Goal: Task Accomplishment & Management: Use online tool/utility

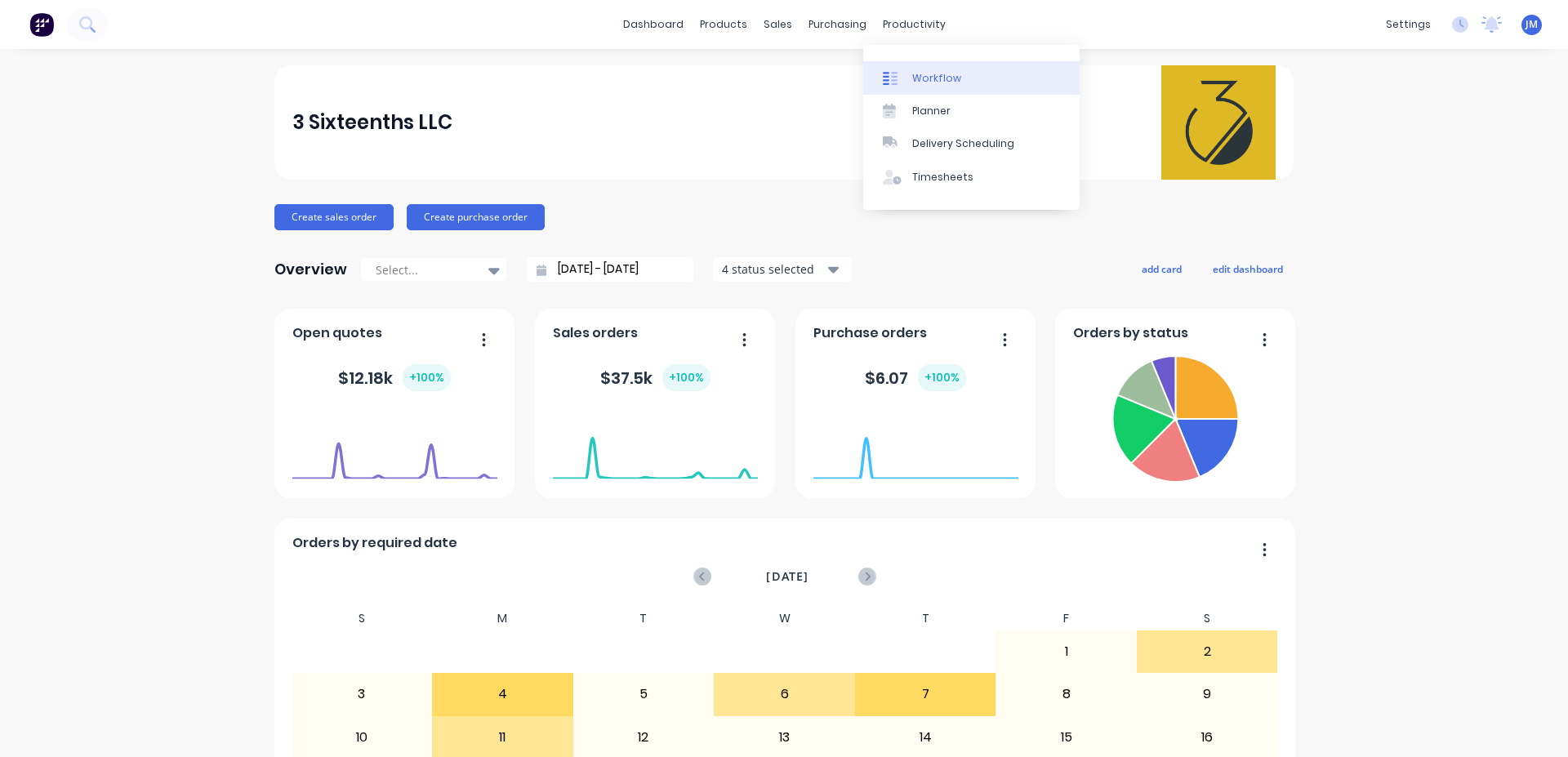
click at [926, 85] on div "Workflow" at bounding box center [936, 78] width 49 height 14
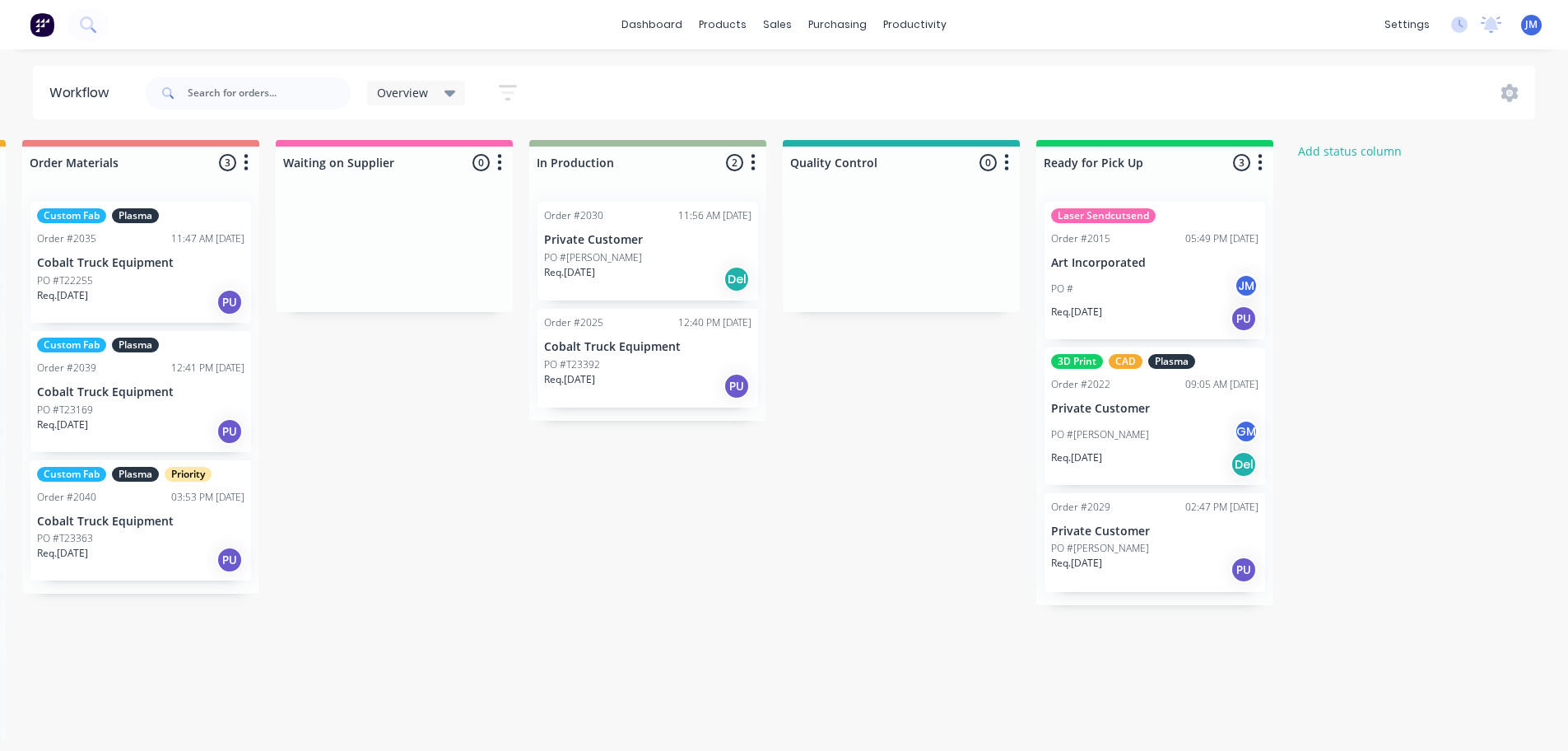
scroll to position [3, 603]
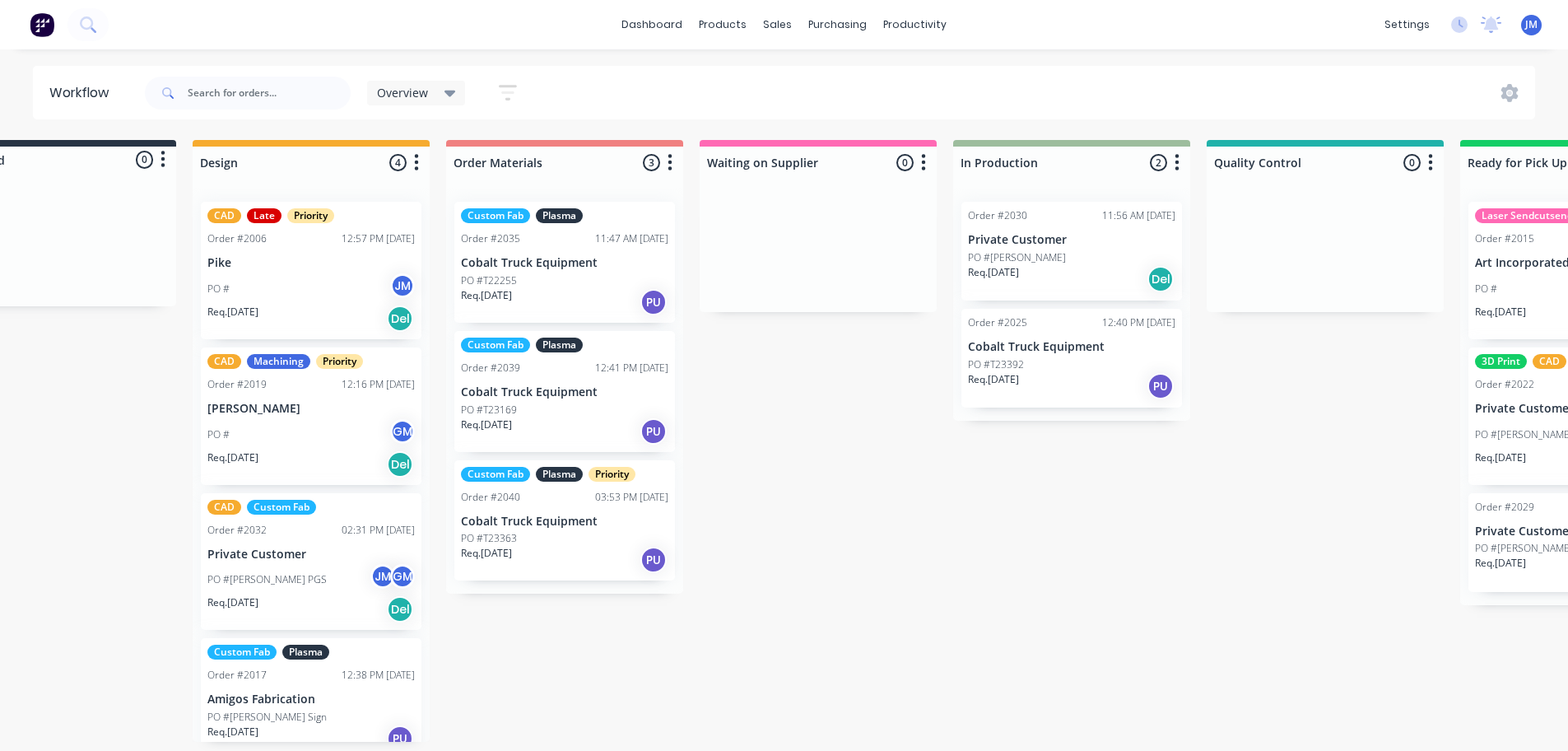
click at [1056, 243] on p "Private Customer" at bounding box center [1071, 240] width 207 height 14
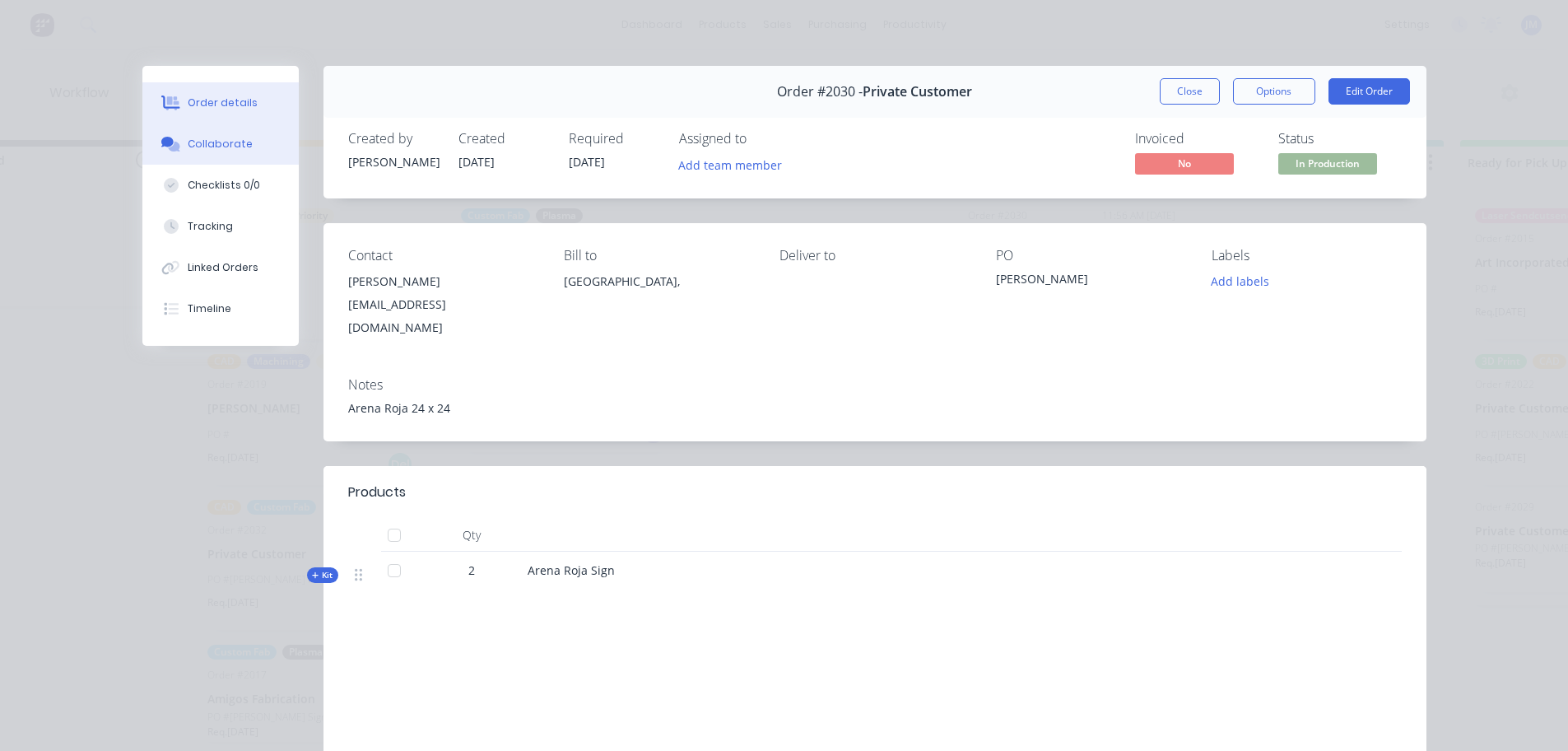
click at [225, 141] on div "Collaborate" at bounding box center [220, 143] width 65 height 15
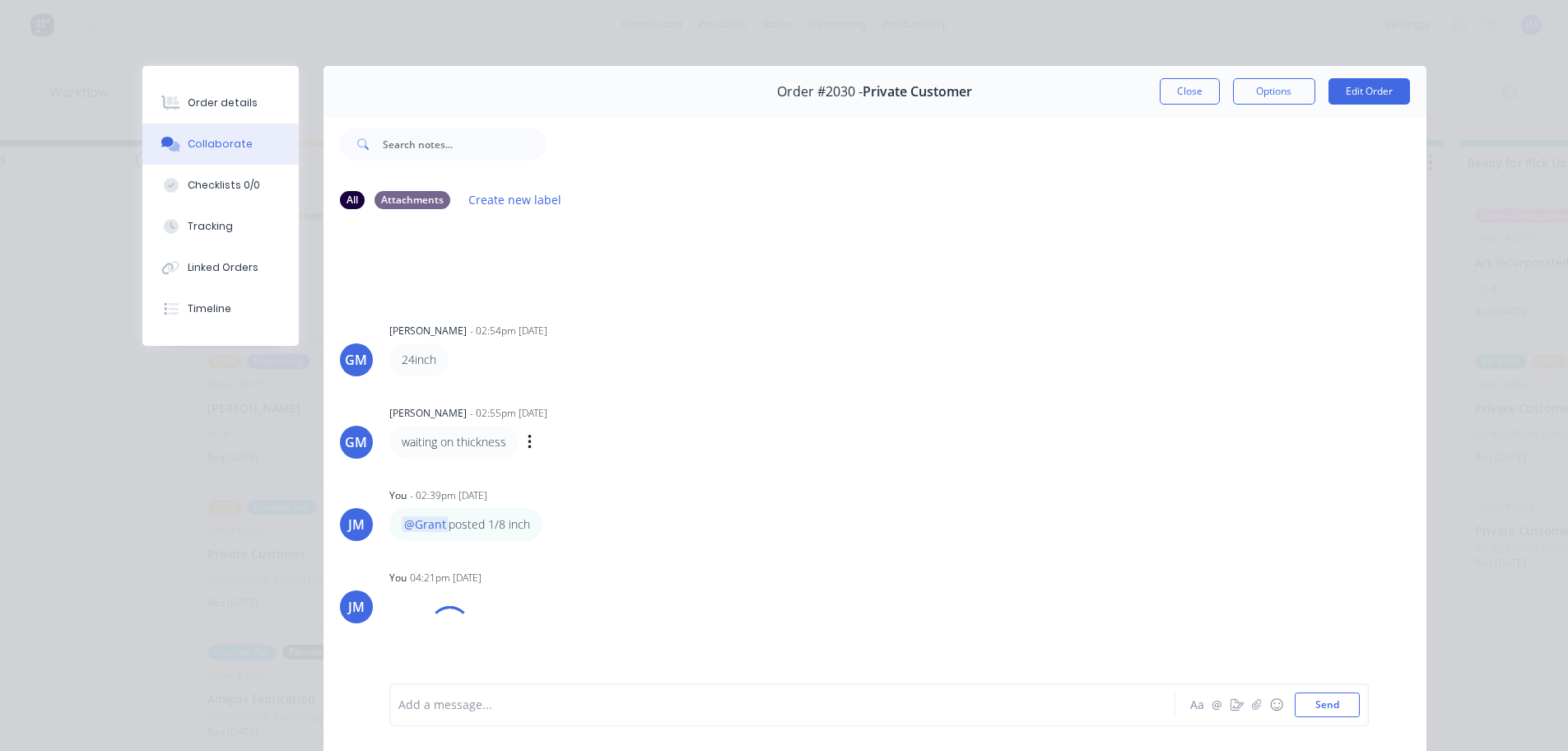
scroll to position [97, 0]
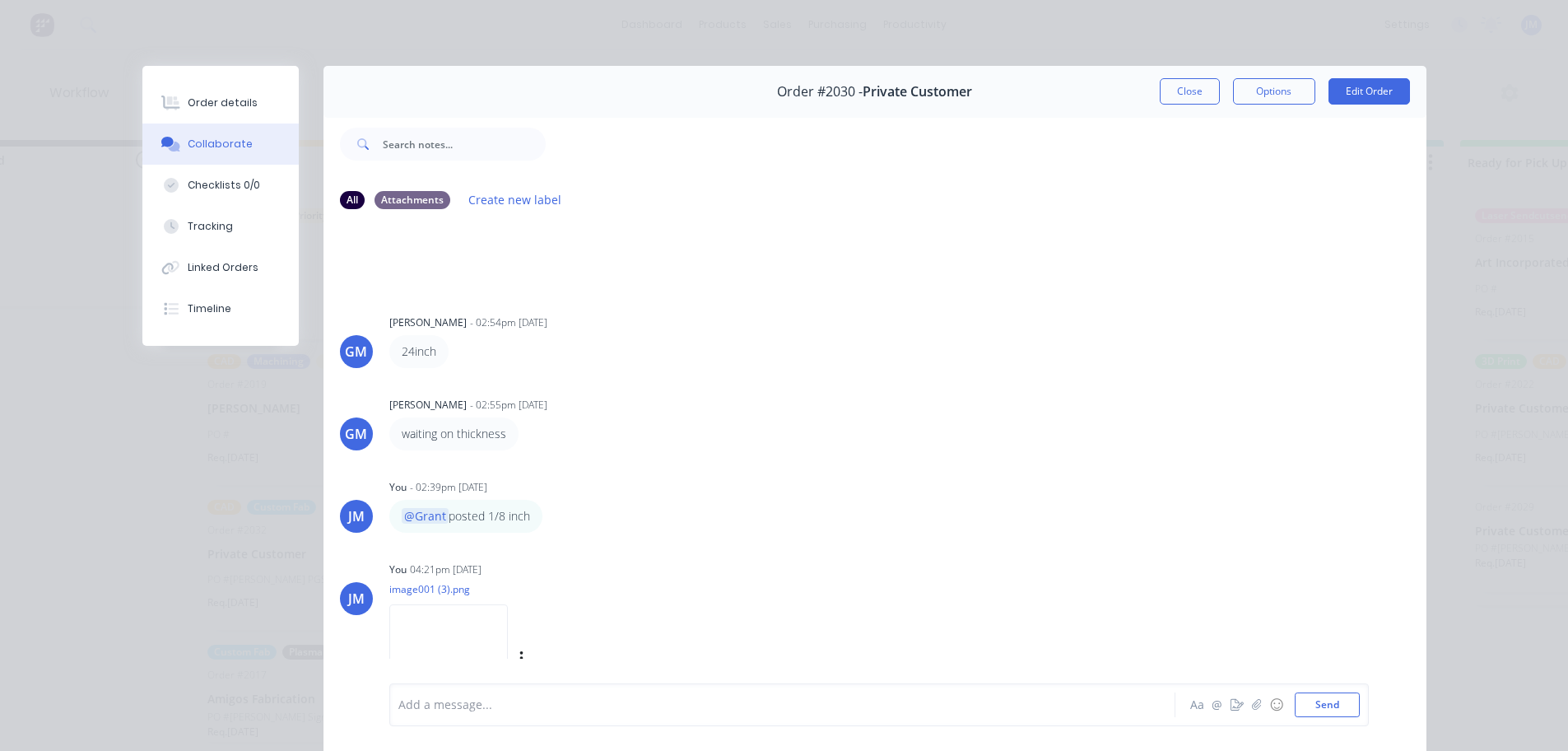
click at [485, 626] on img at bounding box center [448, 657] width 118 height 107
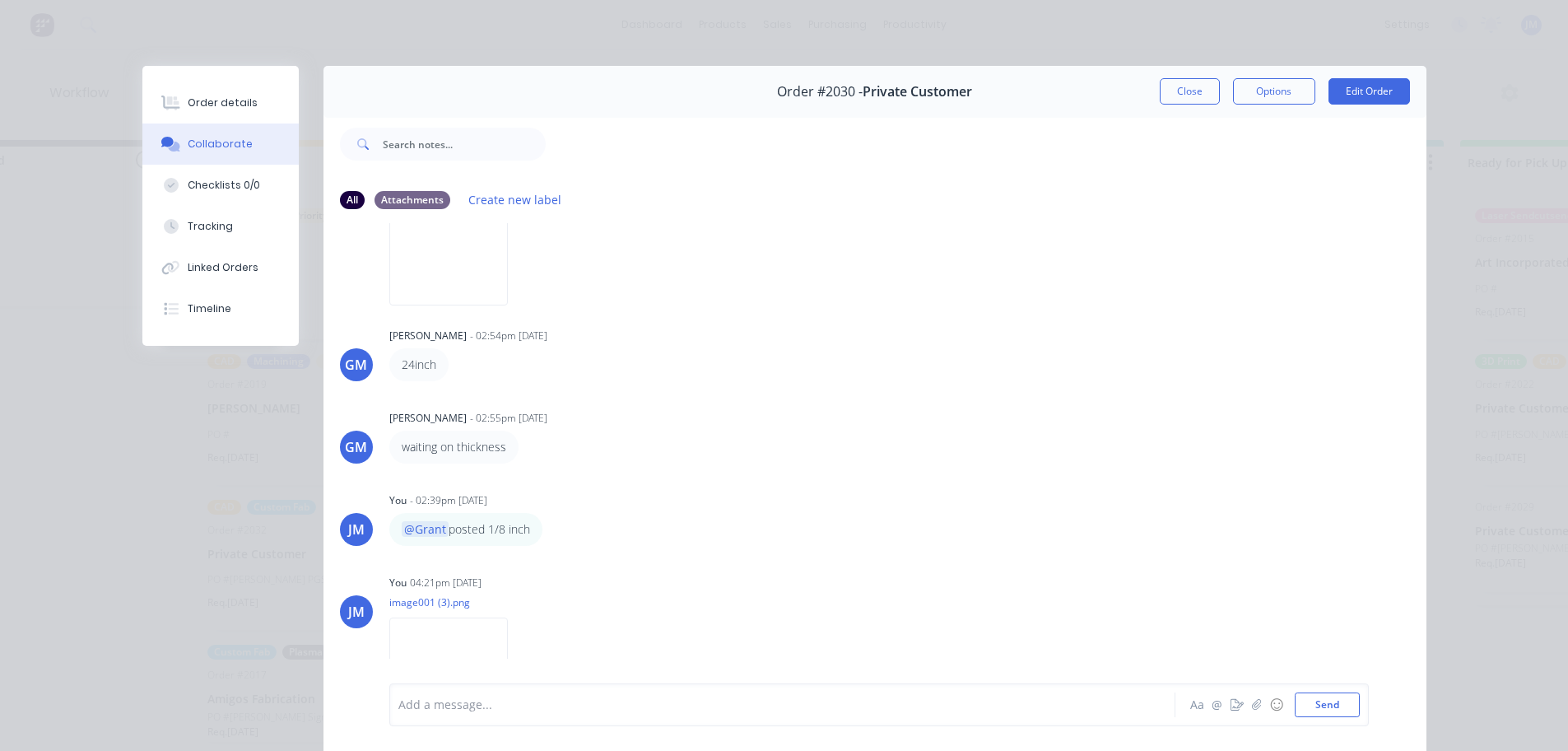
scroll to position [117, 0]
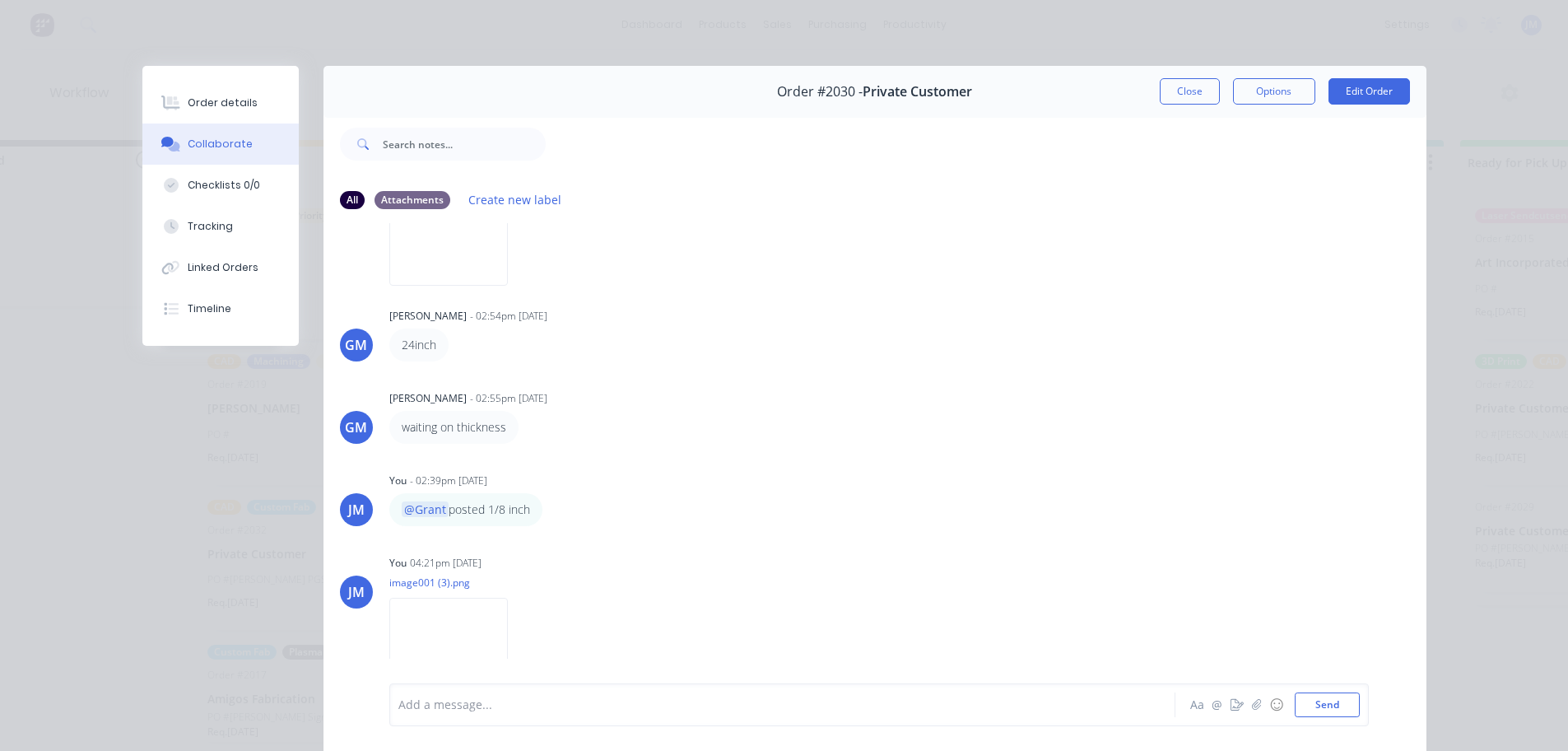
click at [274, 543] on div "Order #2030 - Private Customer Close Options Edit Order All Attachments Create …" at bounding box center [784, 419] width 1284 height 707
click at [1174, 91] on button "Close" at bounding box center [1190, 91] width 60 height 26
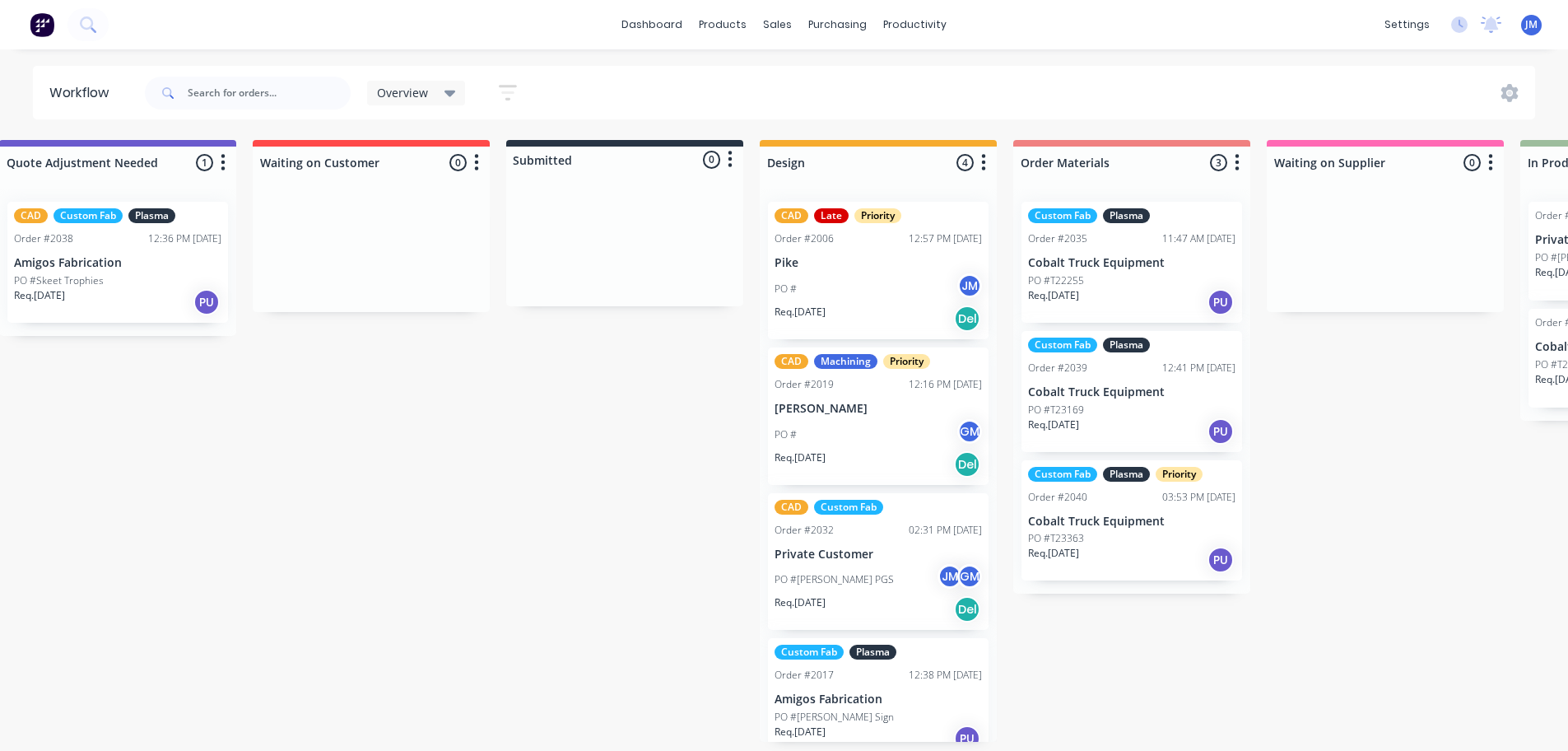
scroll to position [3, 0]
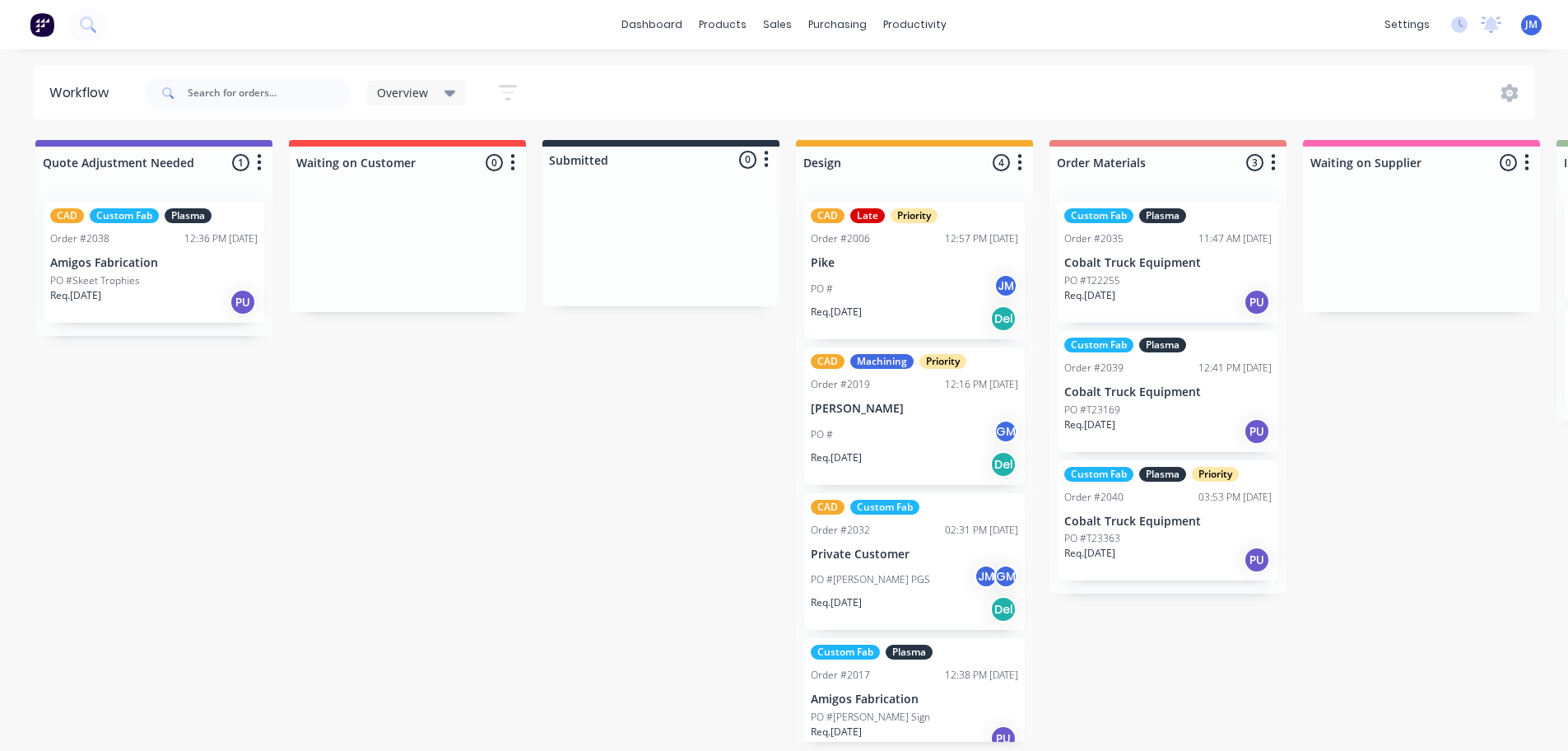
click at [179, 278] on div "PO #Skeet Trophies" at bounding box center [154, 280] width 207 height 15
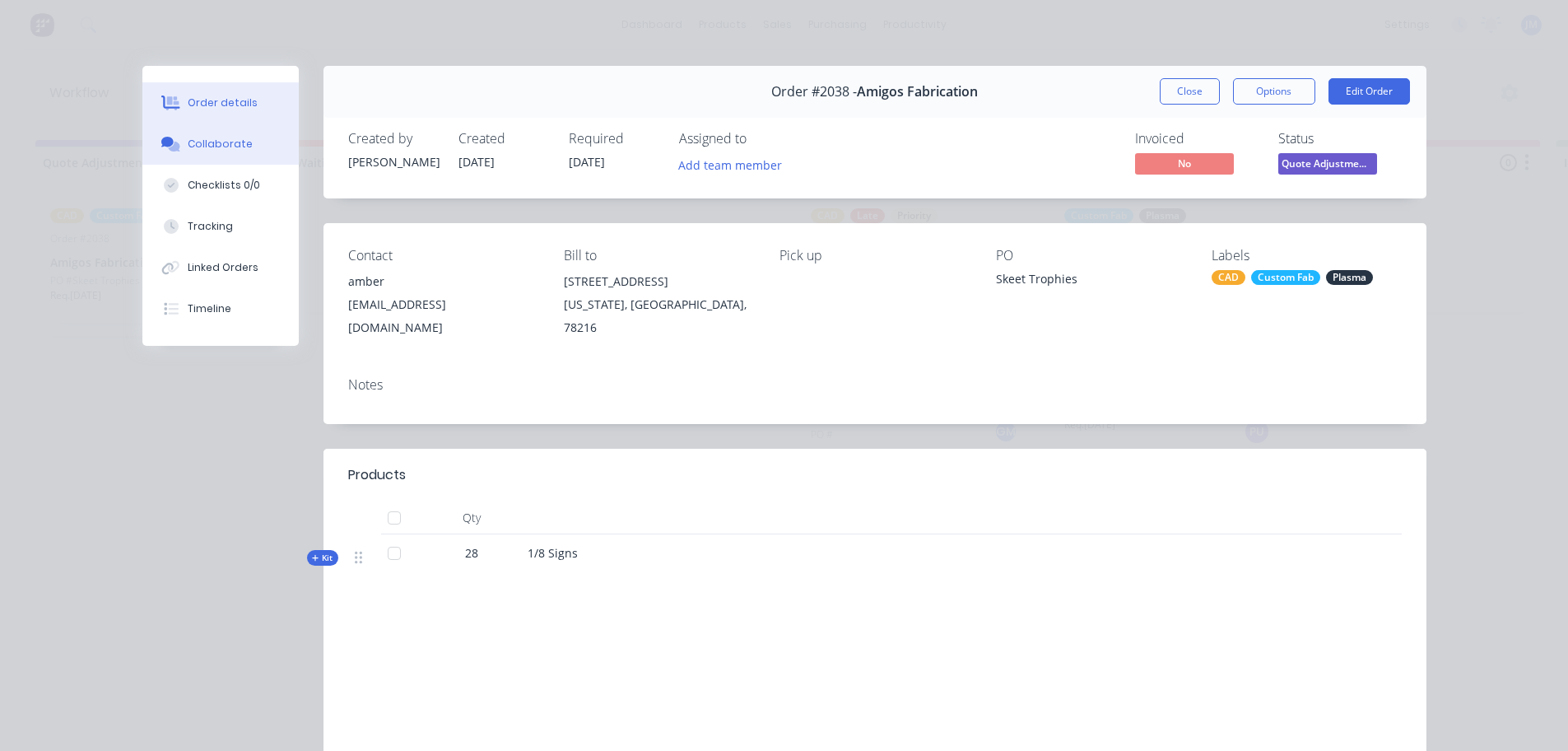
click at [219, 138] on div "Collaborate" at bounding box center [220, 143] width 65 height 15
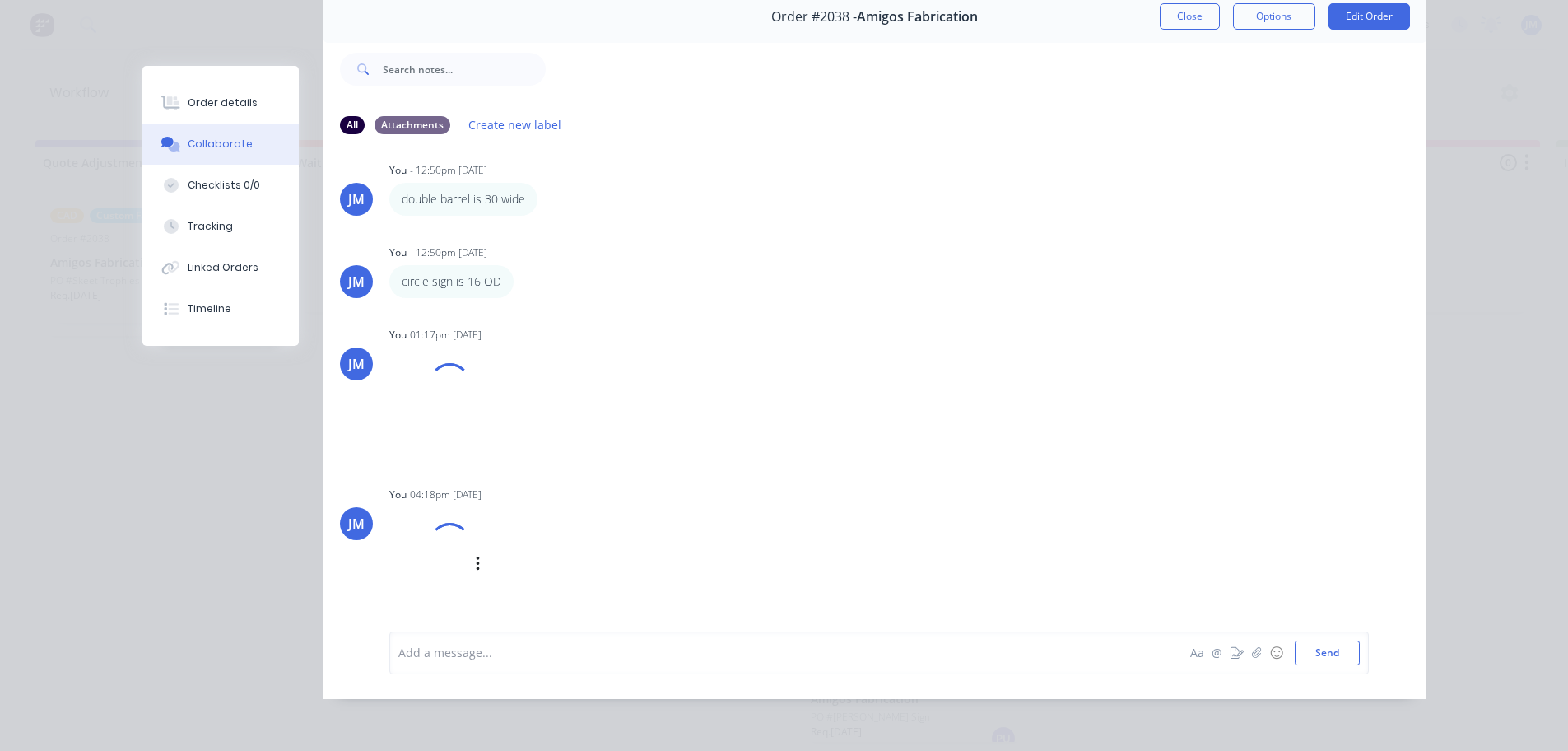
scroll to position [87, 0]
click at [429, 553] on div at bounding box center [449, 543] width 42 height 42
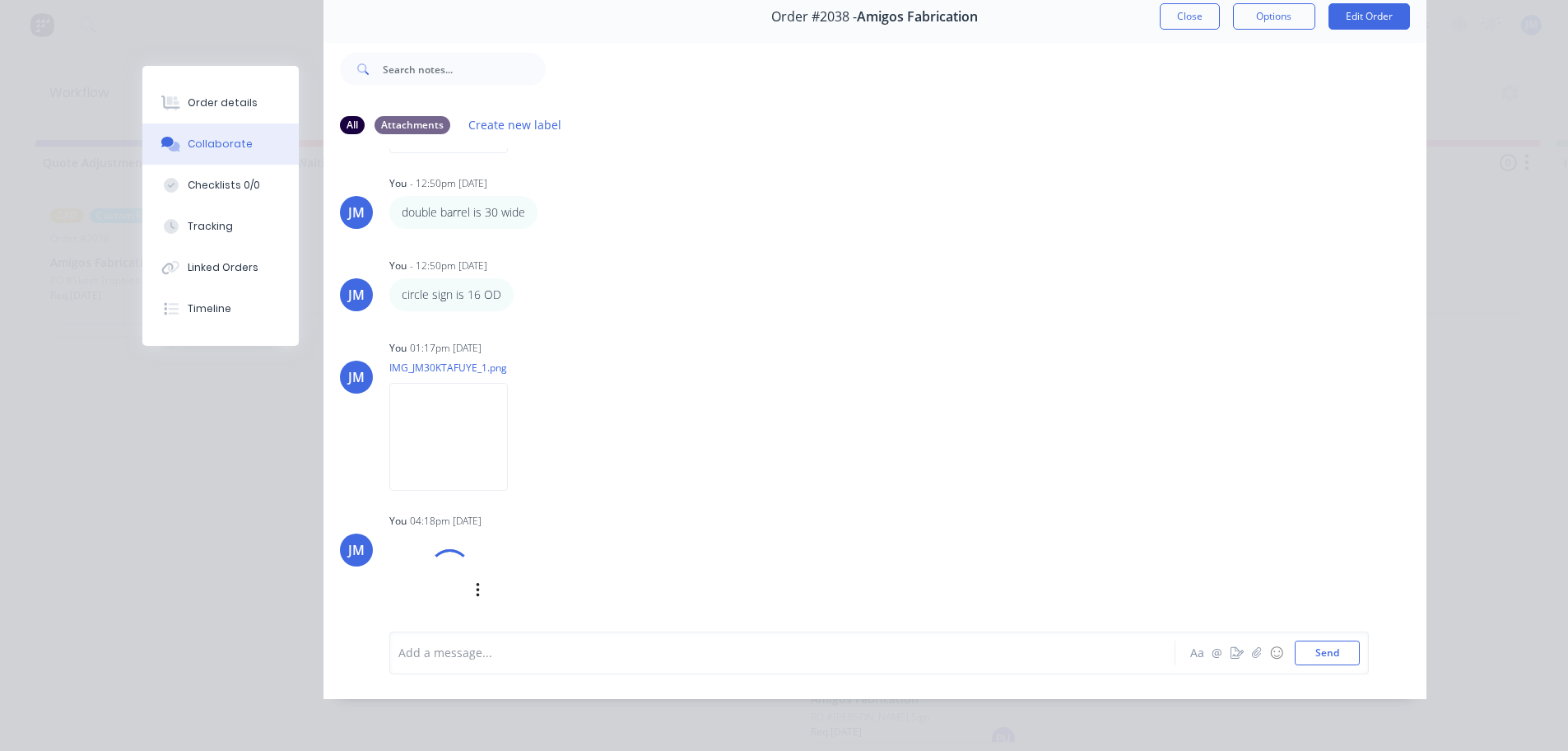
scroll to position [188, 0]
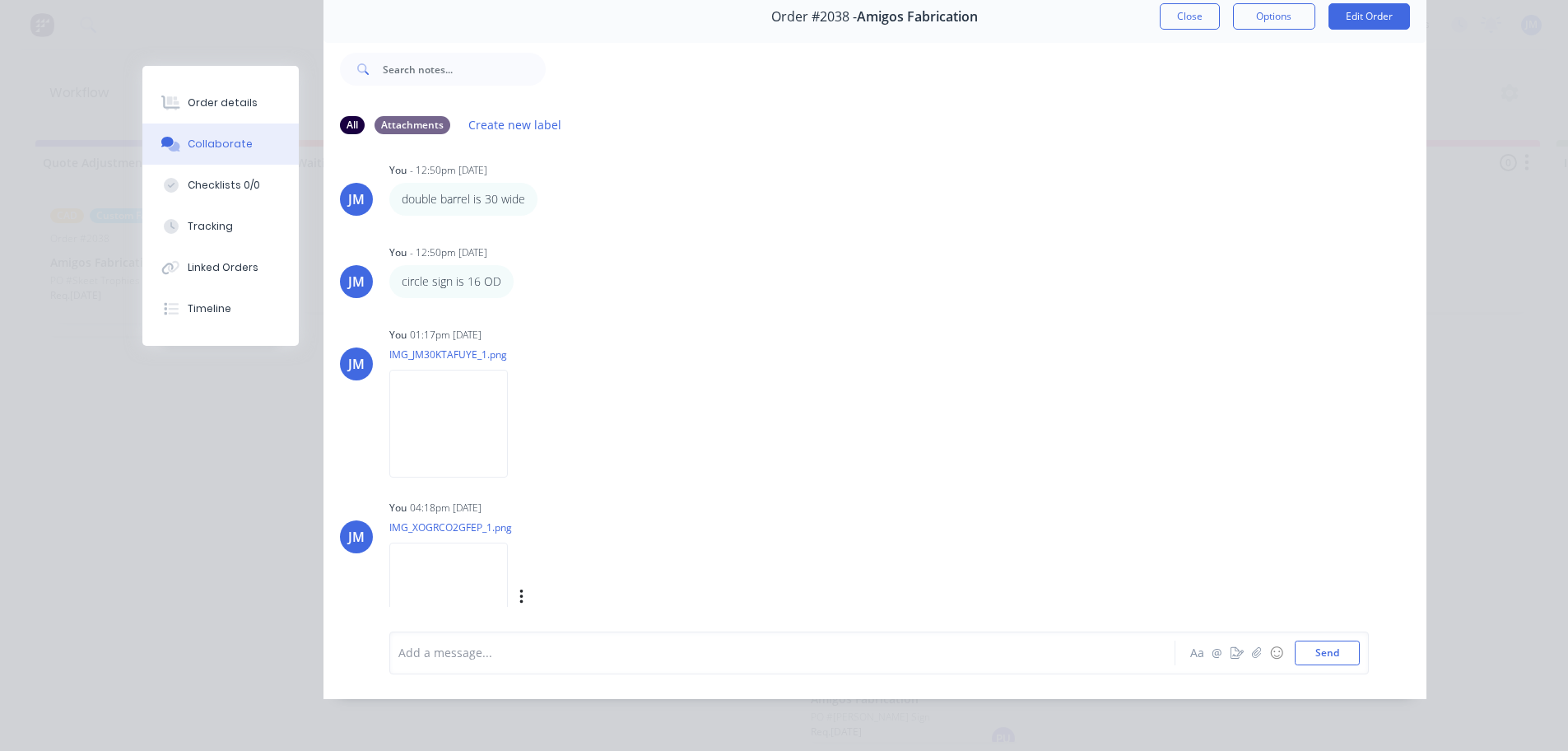
click at [441, 571] on img at bounding box center [448, 595] width 118 height 107
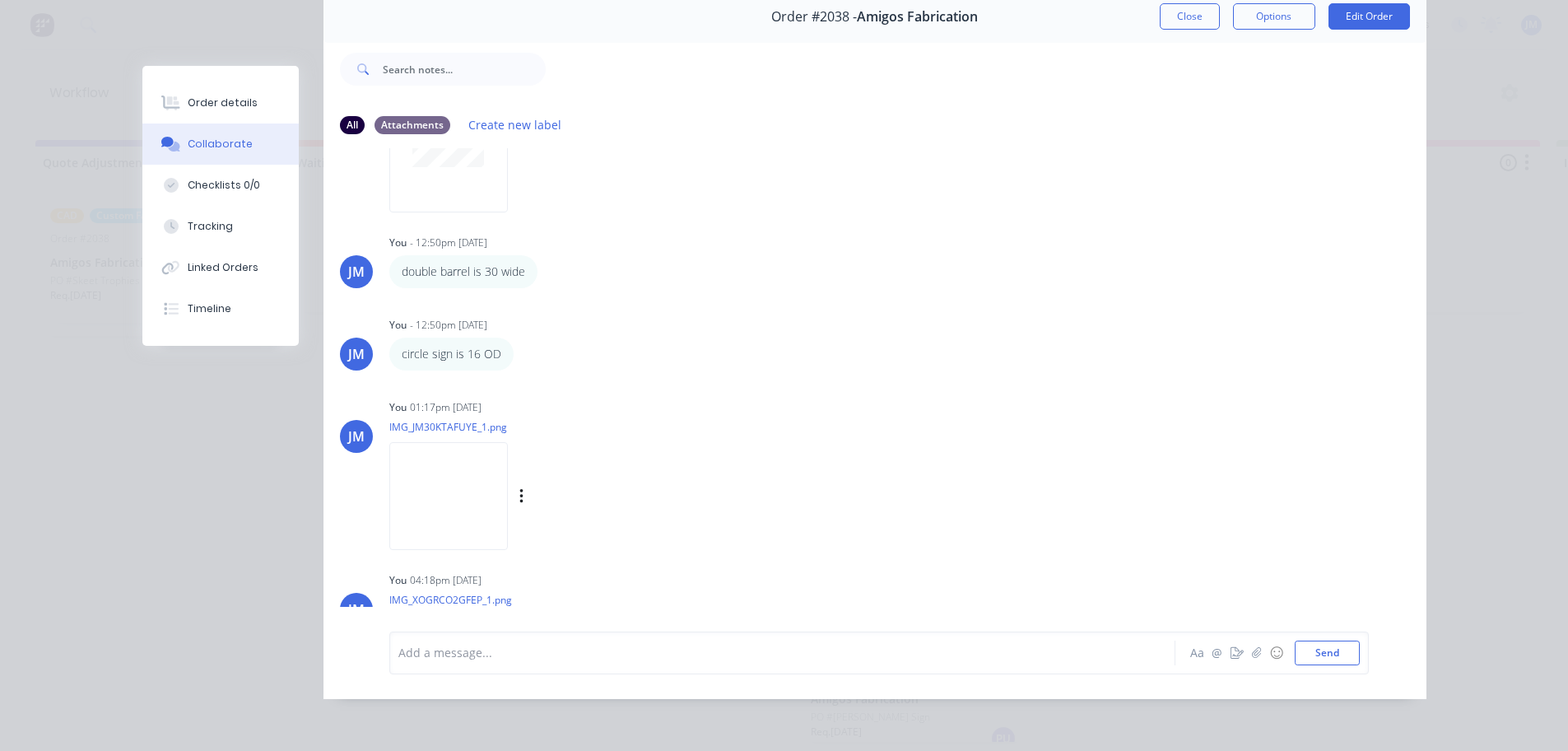
scroll to position [0, 0]
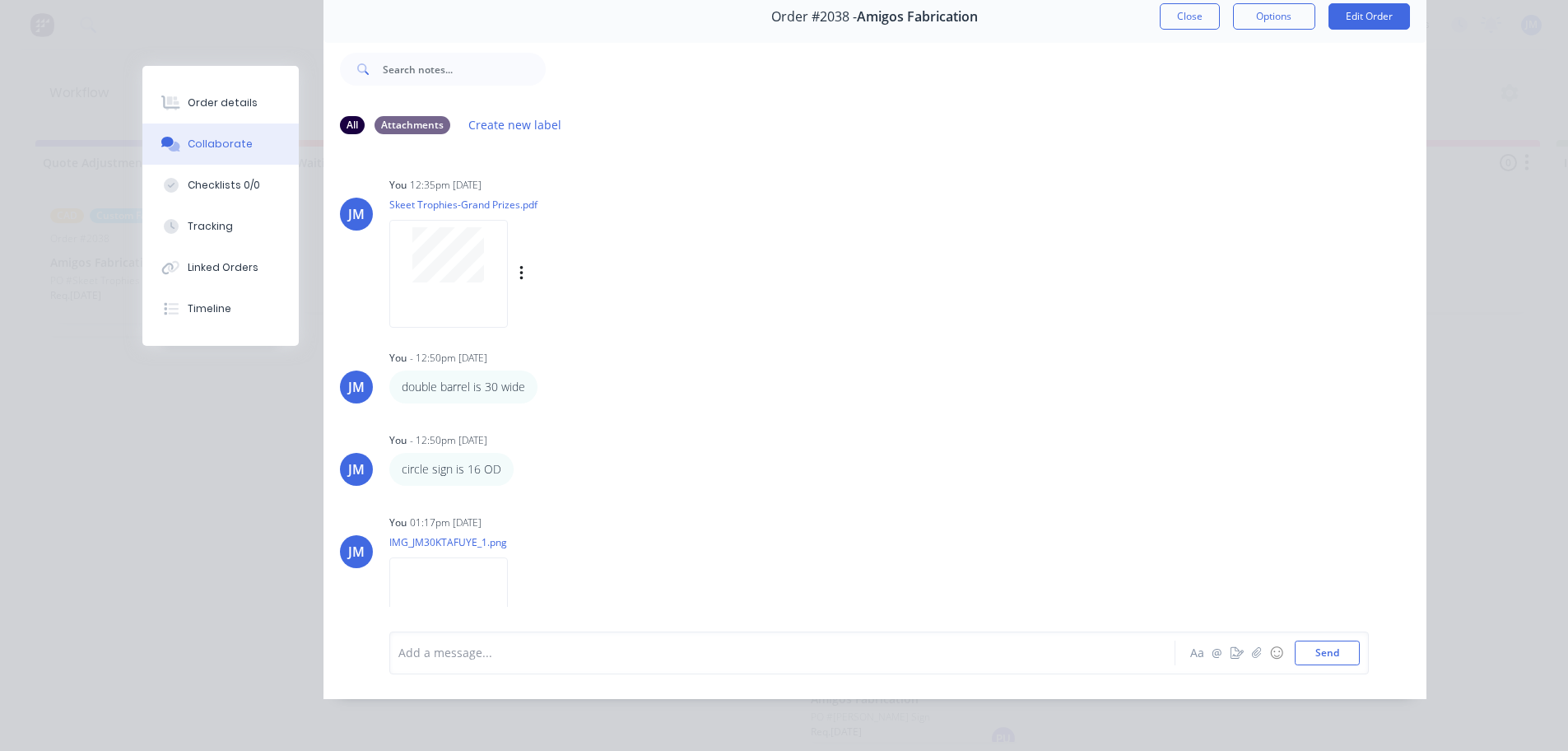
click at [462, 281] on div at bounding box center [448, 273] width 118 height 107
